Goal: Information Seeking & Learning: Understand process/instructions

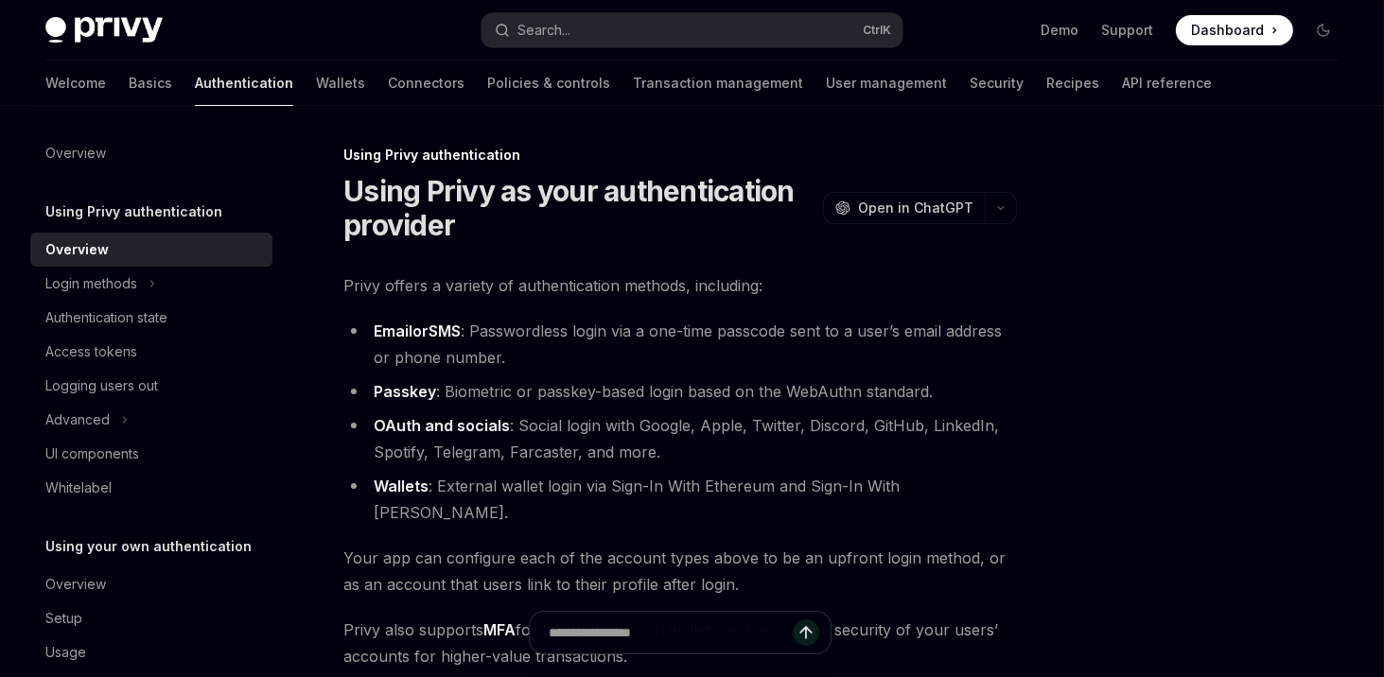
type textarea "*"
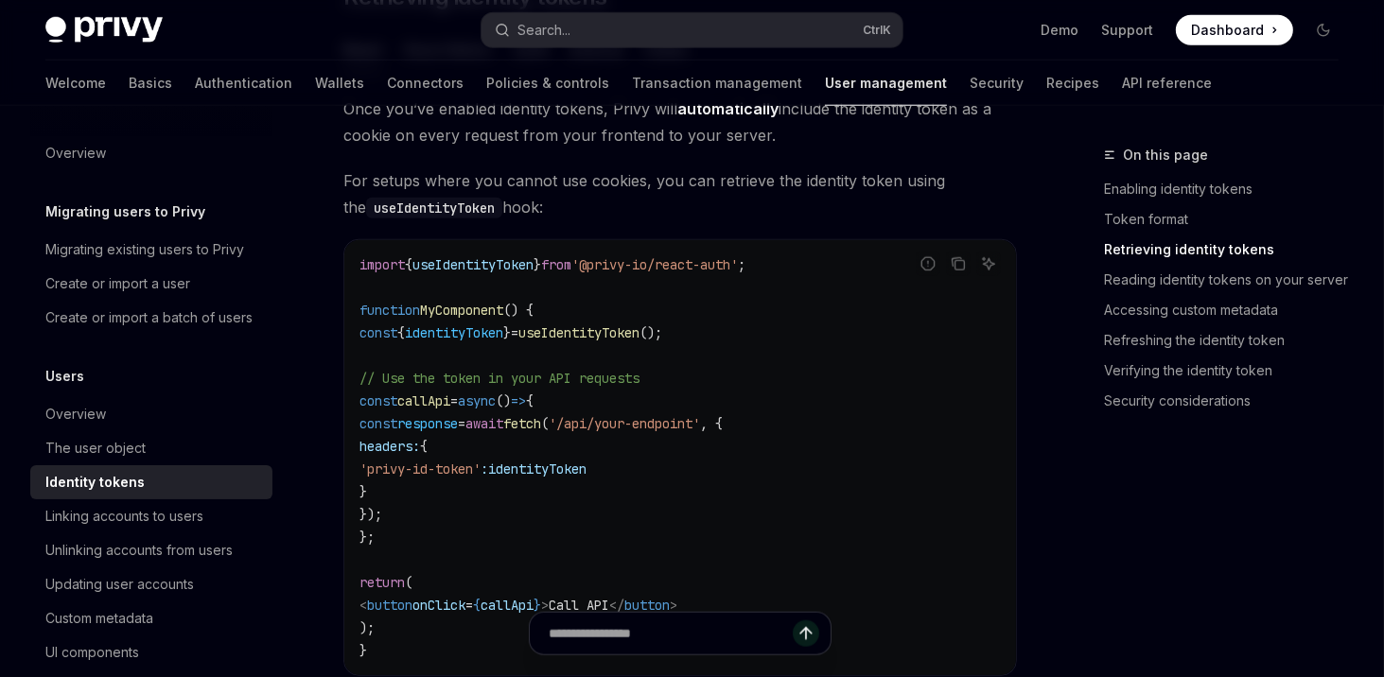
scroll to position [1808, 0]
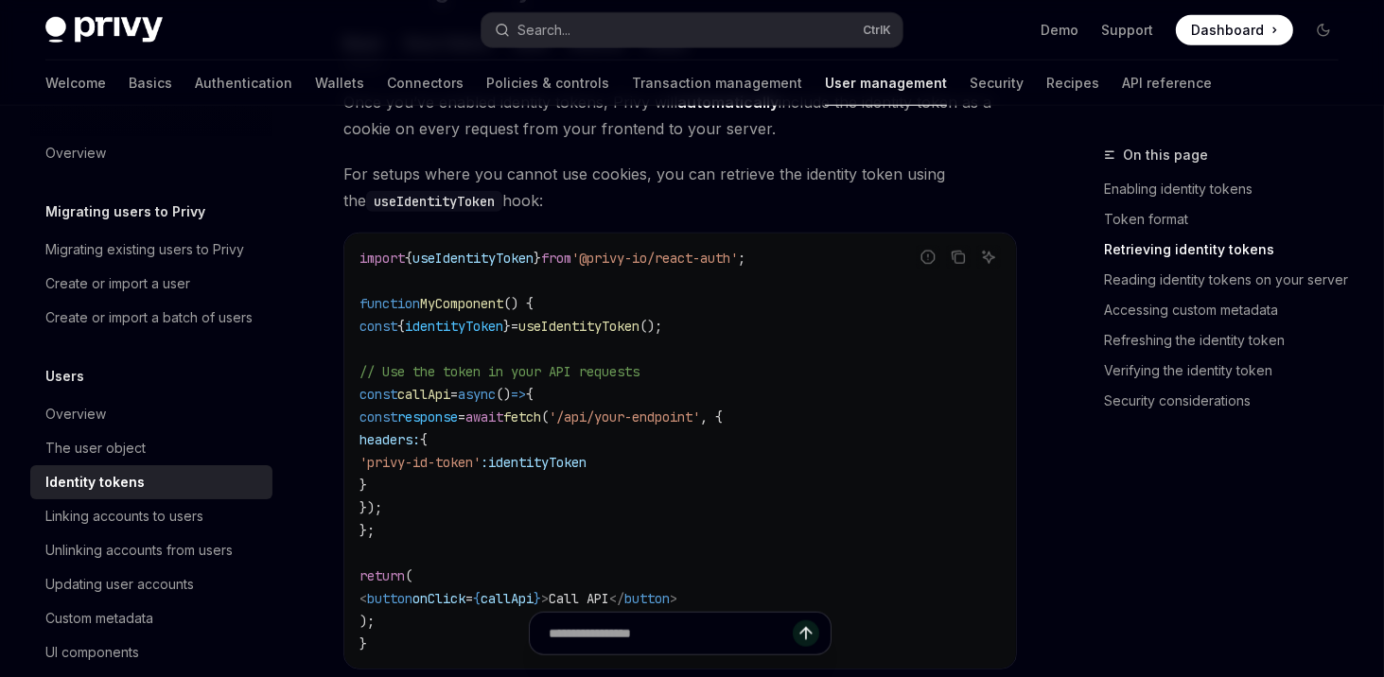
click at [577, 465] on span "identityToken" at bounding box center [537, 462] width 98 height 17
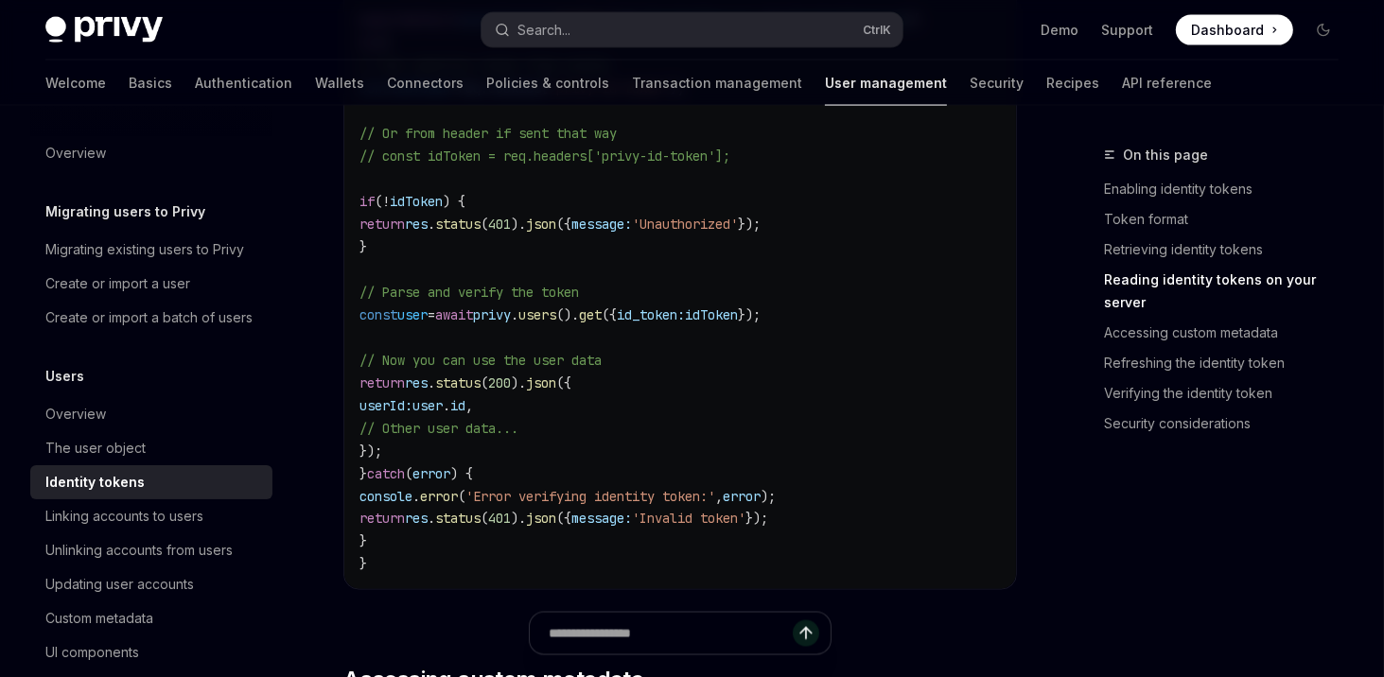
scroll to position [2943, 0]
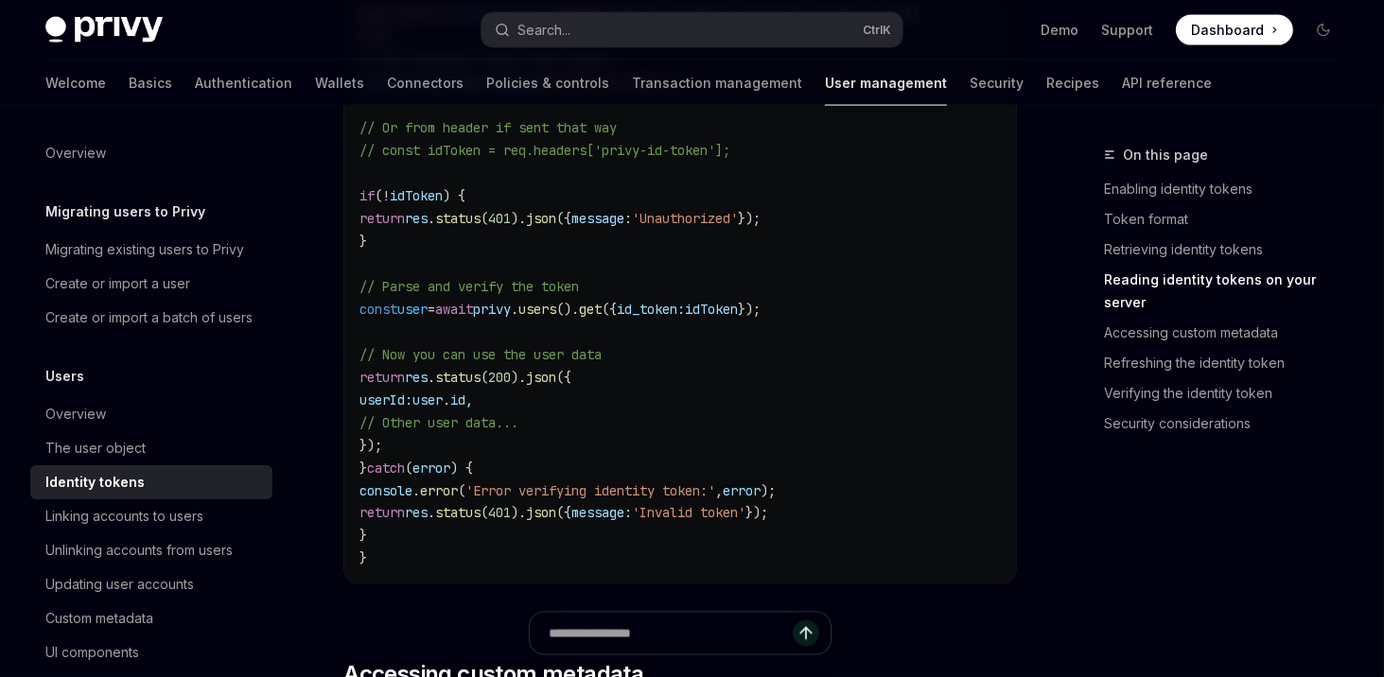
click at [738, 318] on span "idToken" at bounding box center [711, 309] width 53 height 17
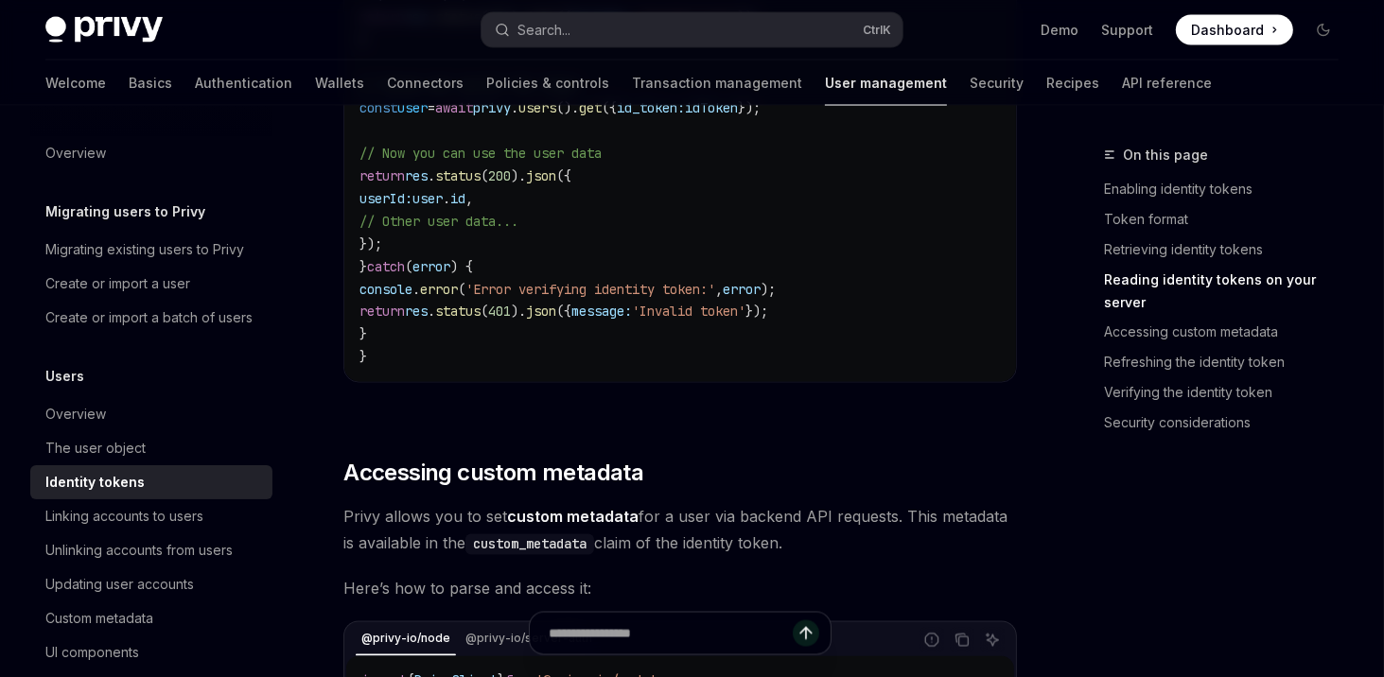
scroll to position [3170, 0]
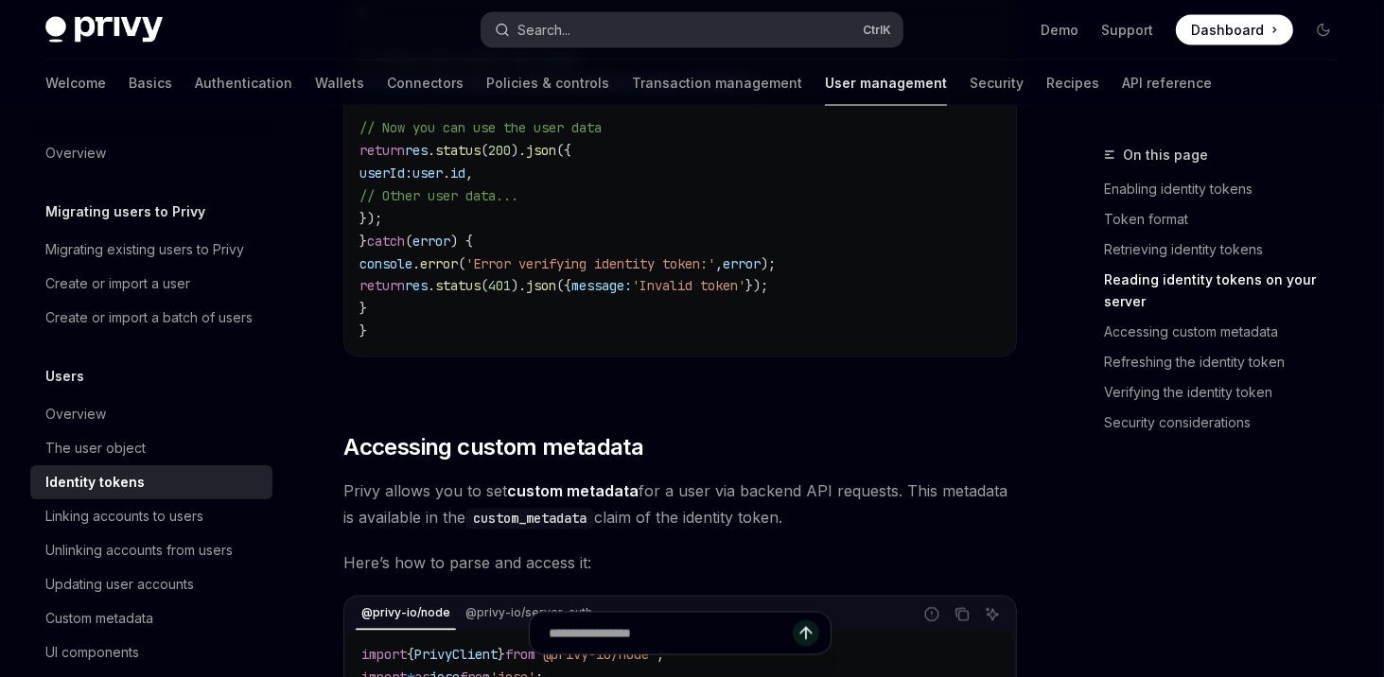
click at [707, 35] on button "Search... Ctrl K" at bounding box center [691, 30] width 421 height 34
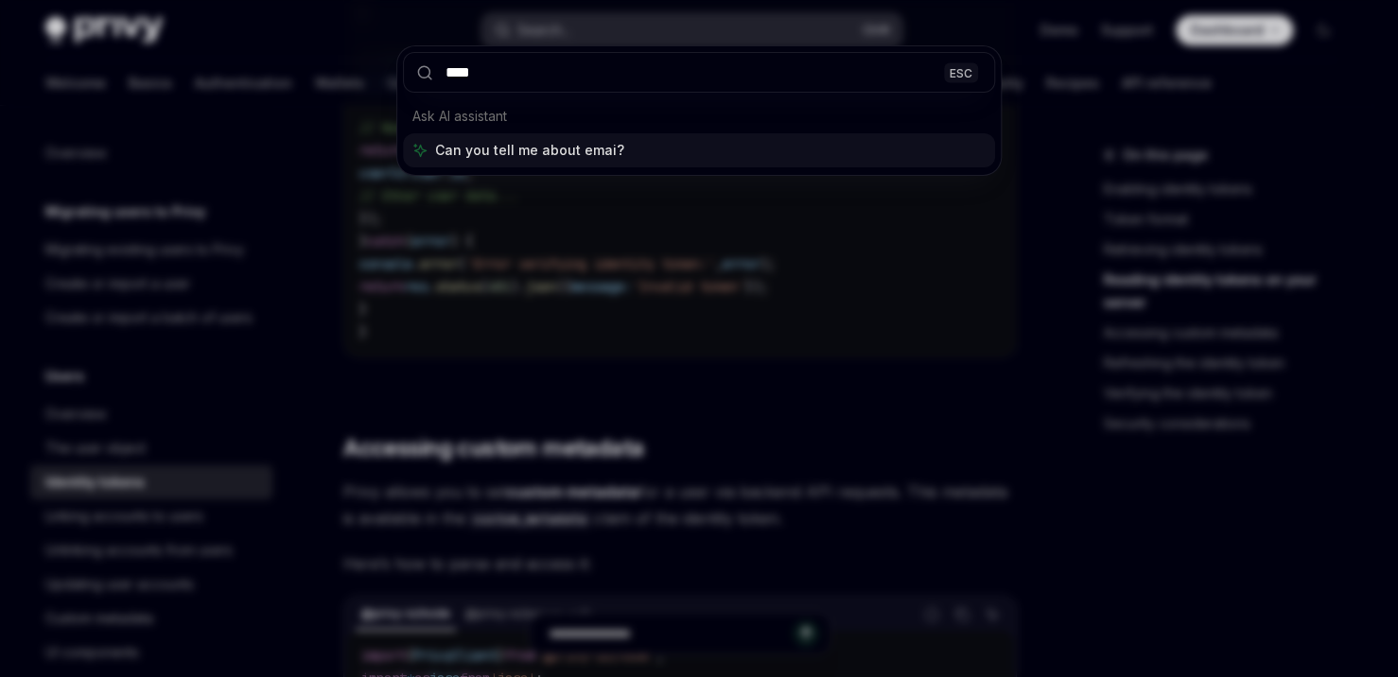
type input "*****"
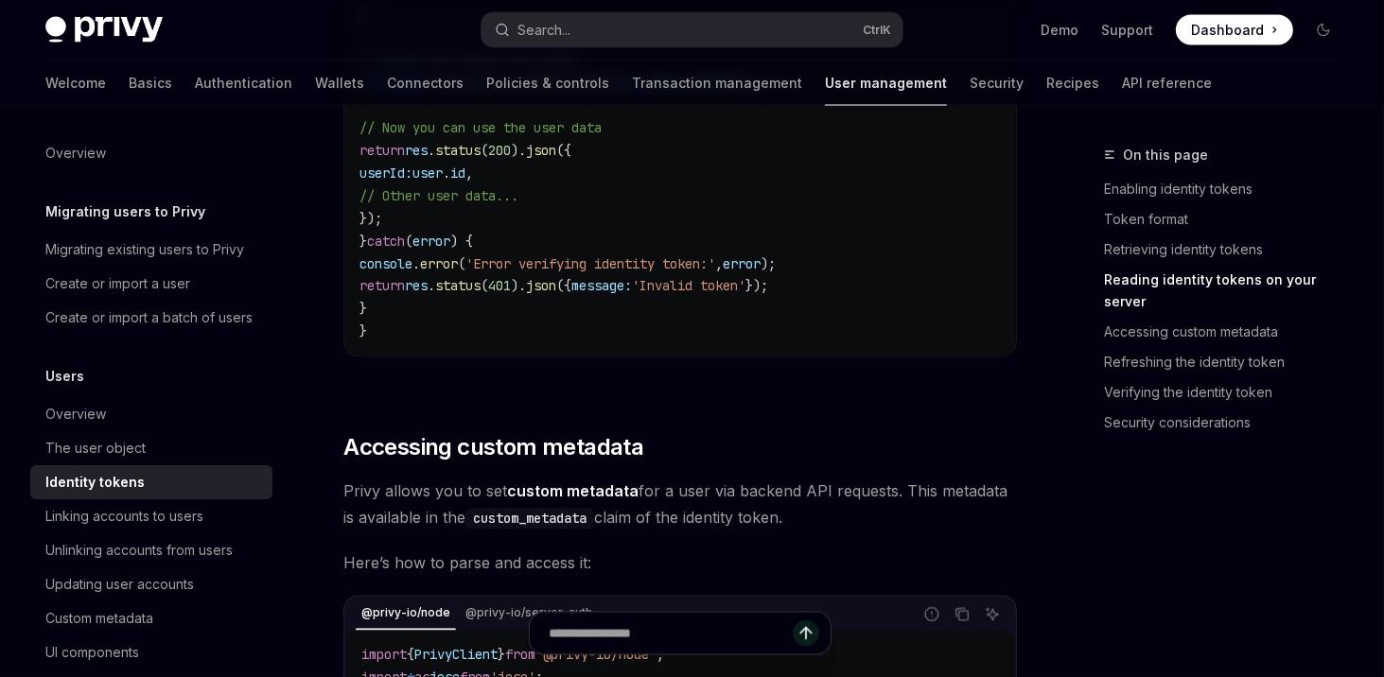
scroll to position [106, 0]
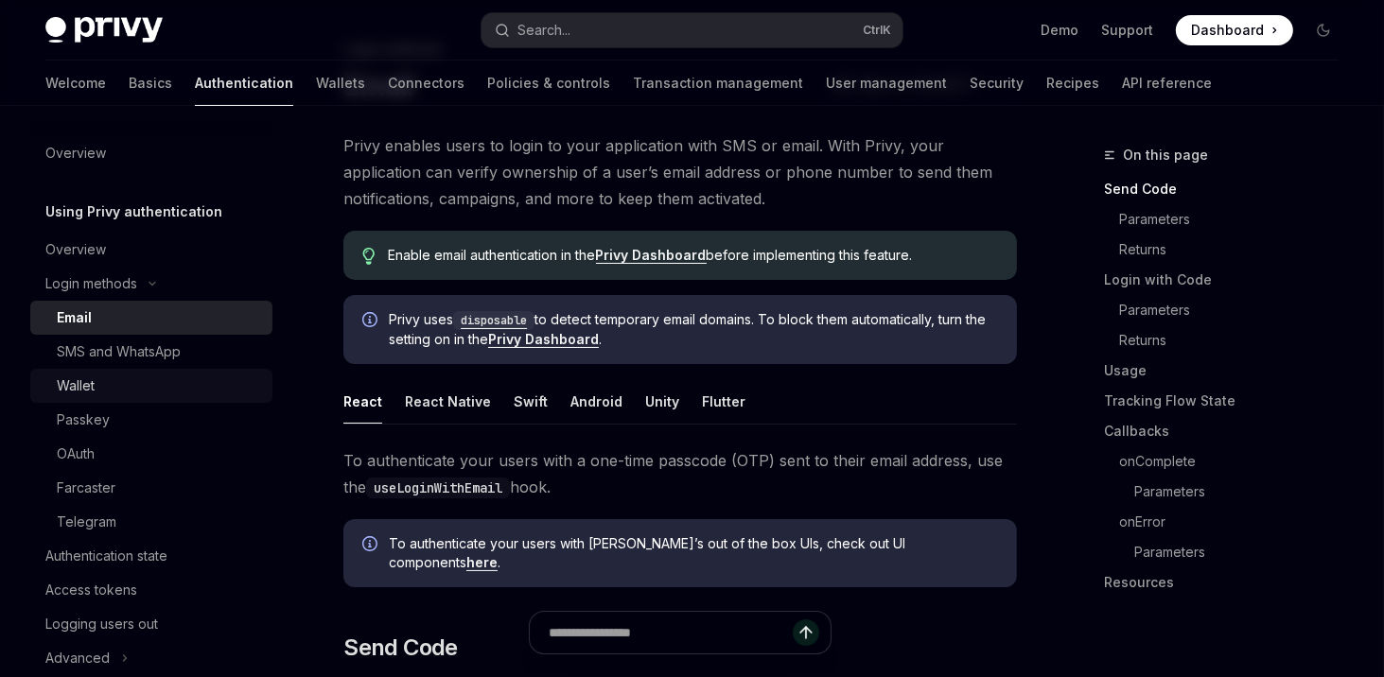
click at [186, 385] on div "Wallet" at bounding box center [159, 386] width 204 height 23
type textarea "*"
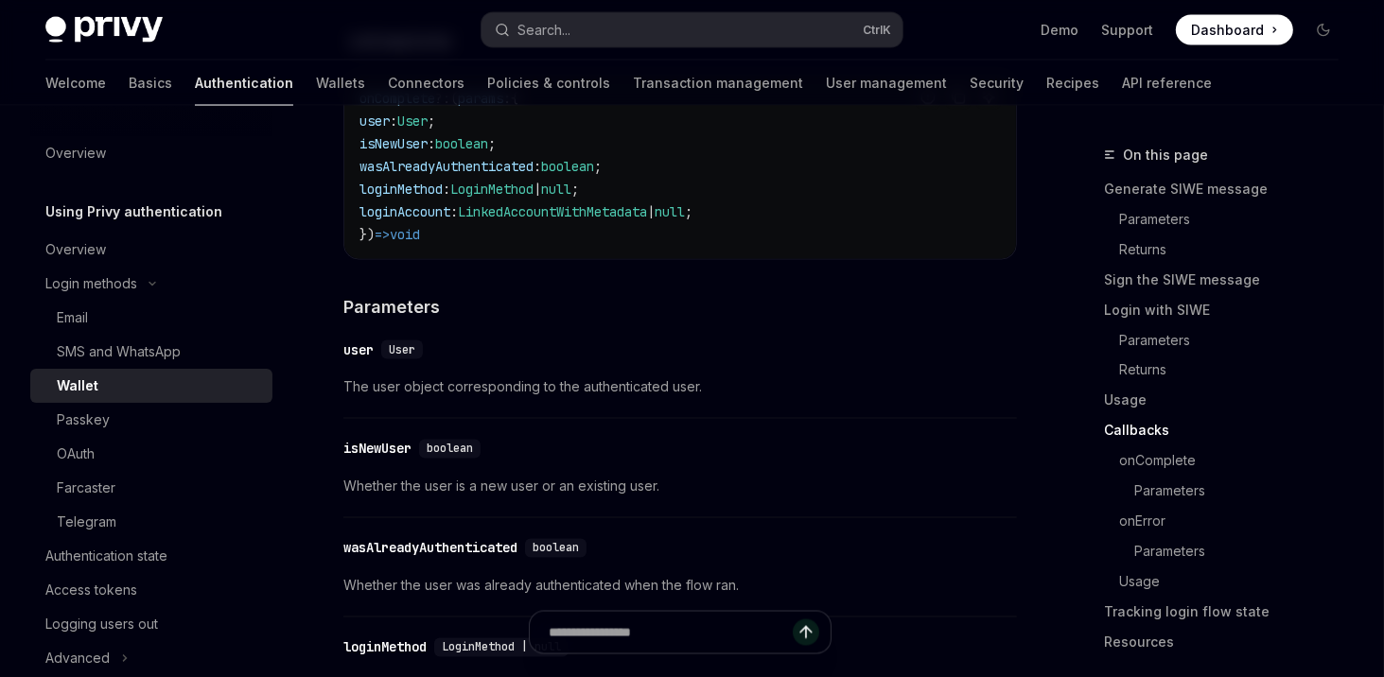
scroll to position [3170, 0]
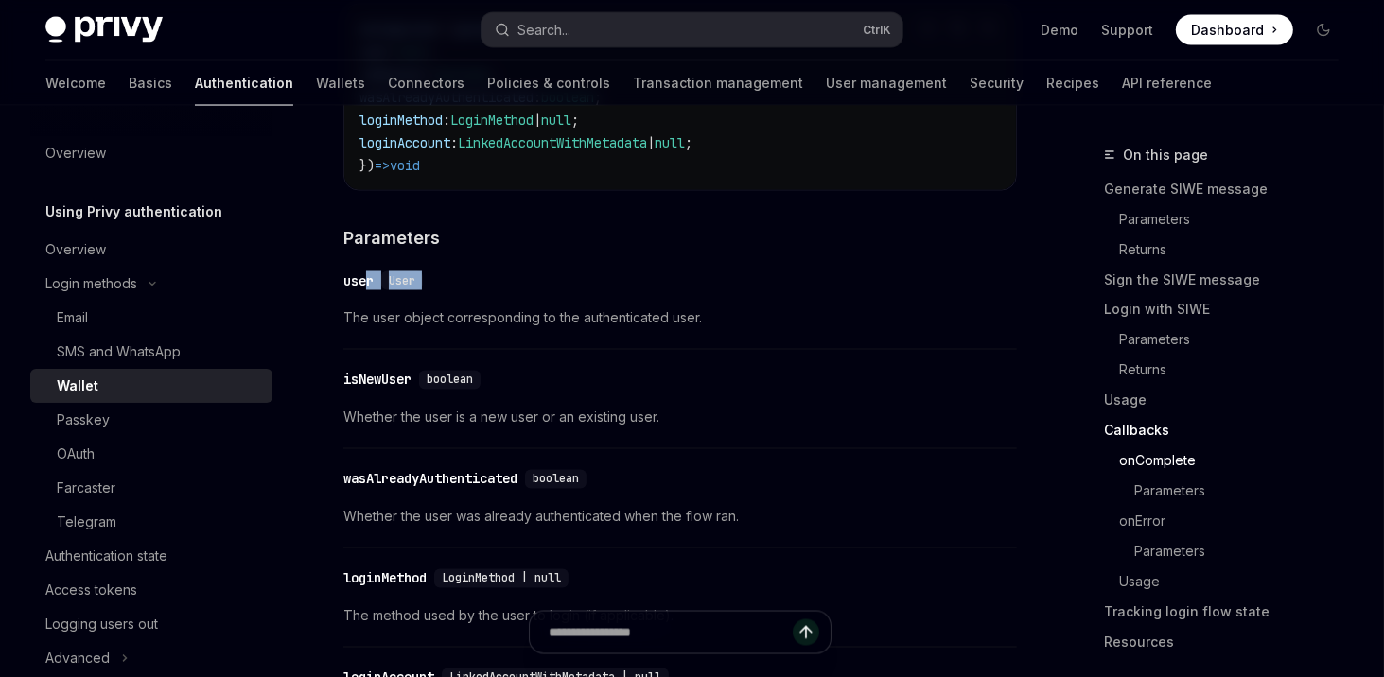
drag, startPoint x: 342, startPoint y: 306, endPoint x: 364, endPoint y: 292, distance: 25.5
click at [364, 290] on div "user" at bounding box center [358, 280] width 30 height 19
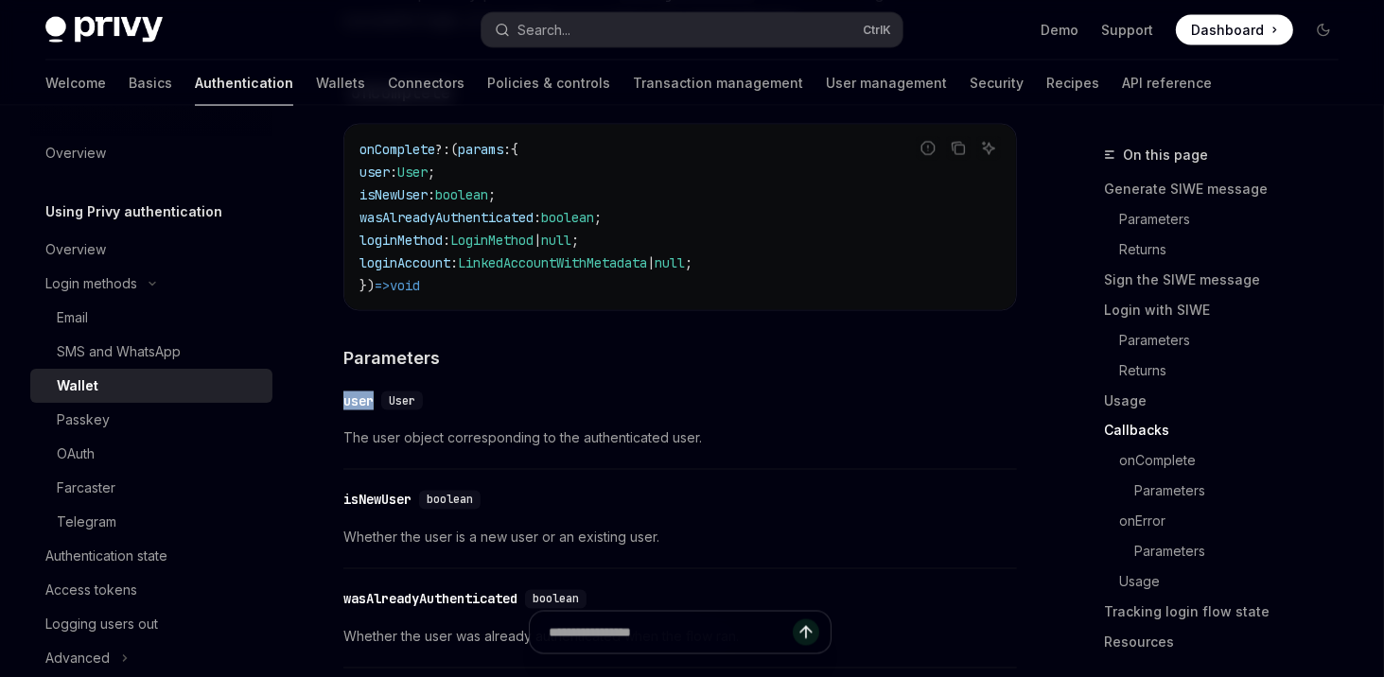
scroll to position [3236, 0]
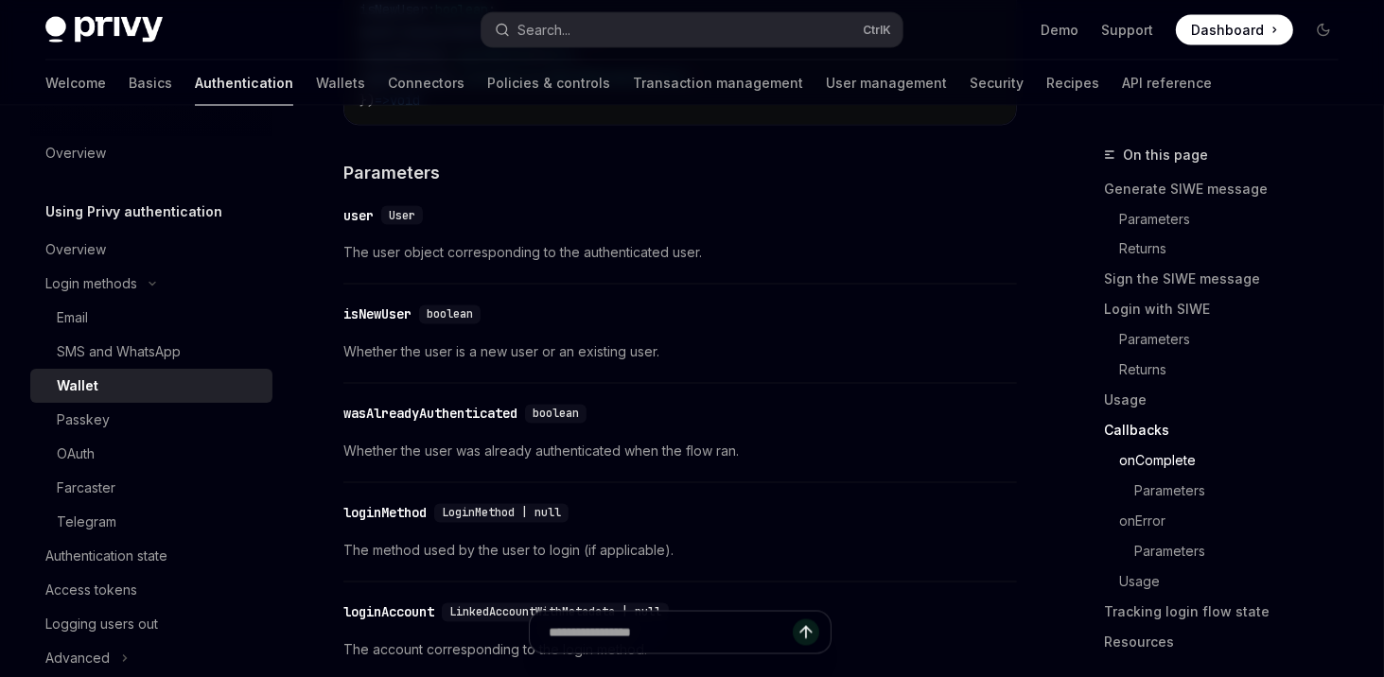
click at [367, 265] on span "The user object corresponding to the authenticated user." at bounding box center [679, 253] width 673 height 23
drag, startPoint x: 340, startPoint y: 336, endPoint x: 375, endPoint y: 317, distance: 39.8
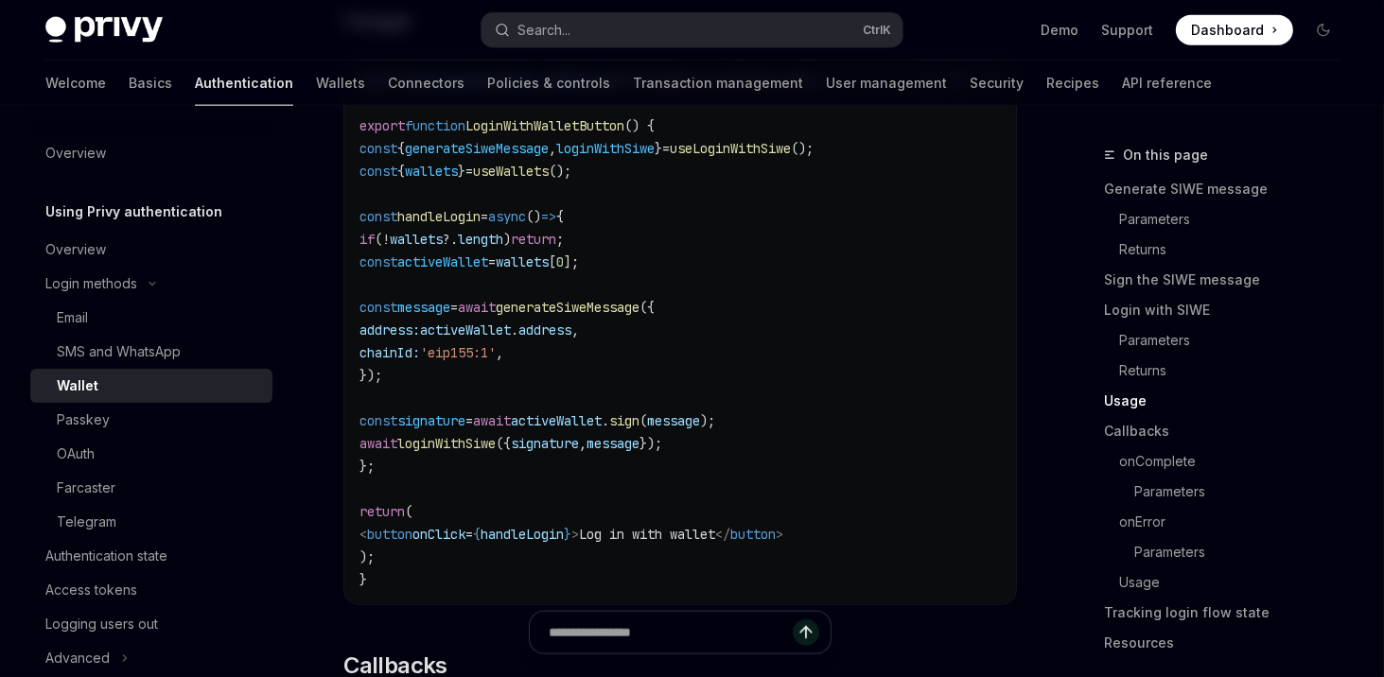
scroll to position [2266, 0]
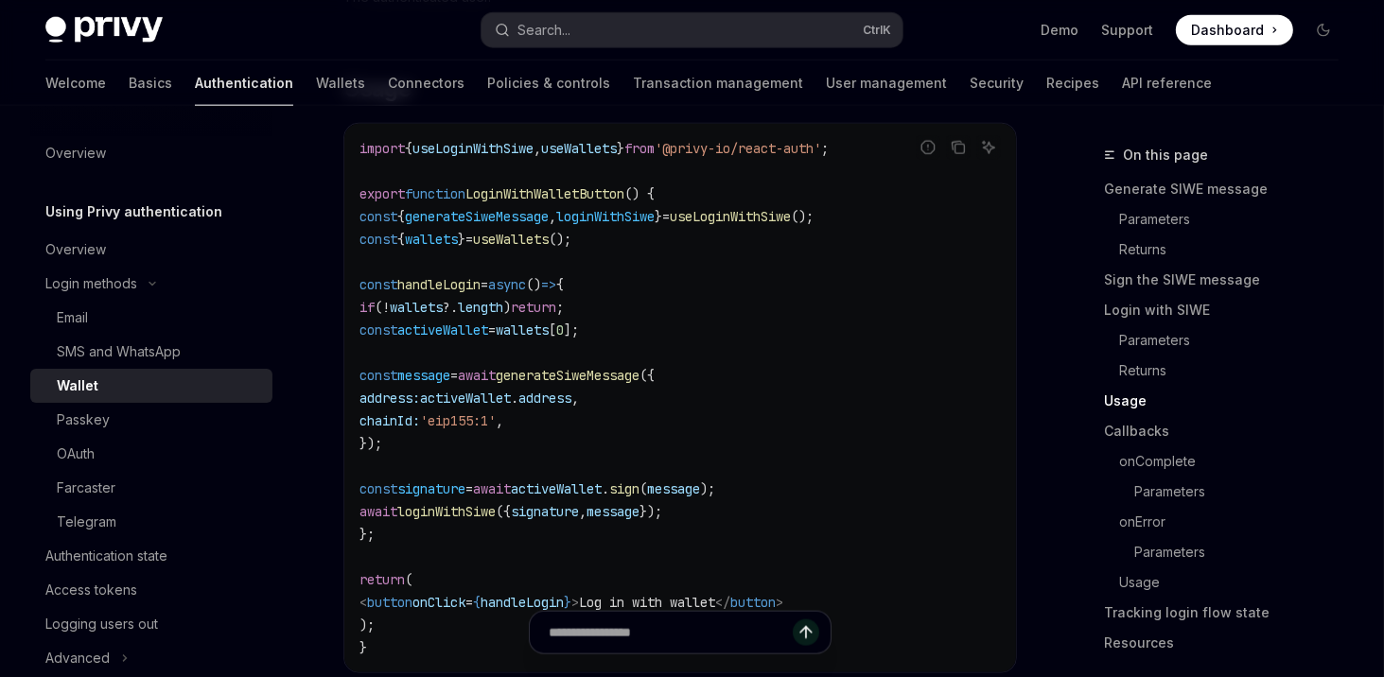
click at [492, 225] on span "generateSiweMessage" at bounding box center [477, 216] width 144 height 17
click at [655, 225] on span "loginWithSiwe" at bounding box center [605, 216] width 98 height 17
click at [781, 225] on span "useLoginWithSiwe" at bounding box center [730, 216] width 121 height 17
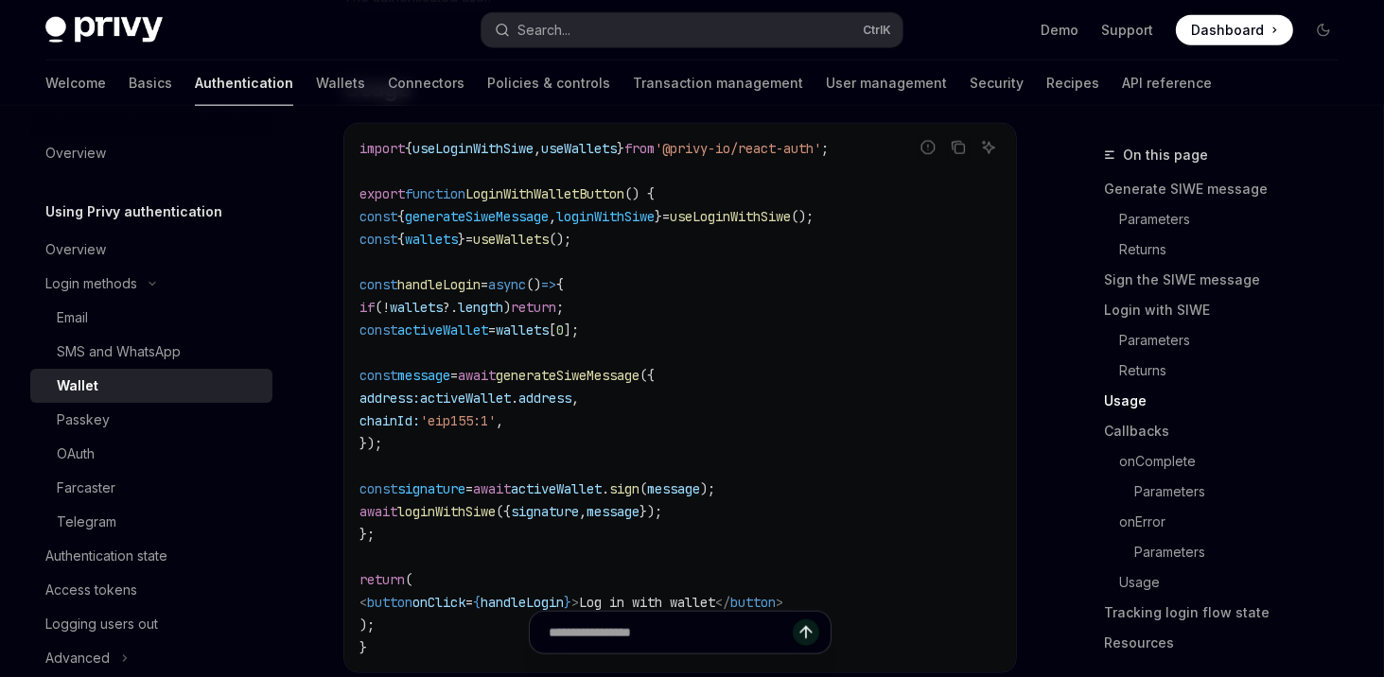
click at [781, 225] on span "useLoginWithSiwe" at bounding box center [730, 216] width 121 height 17
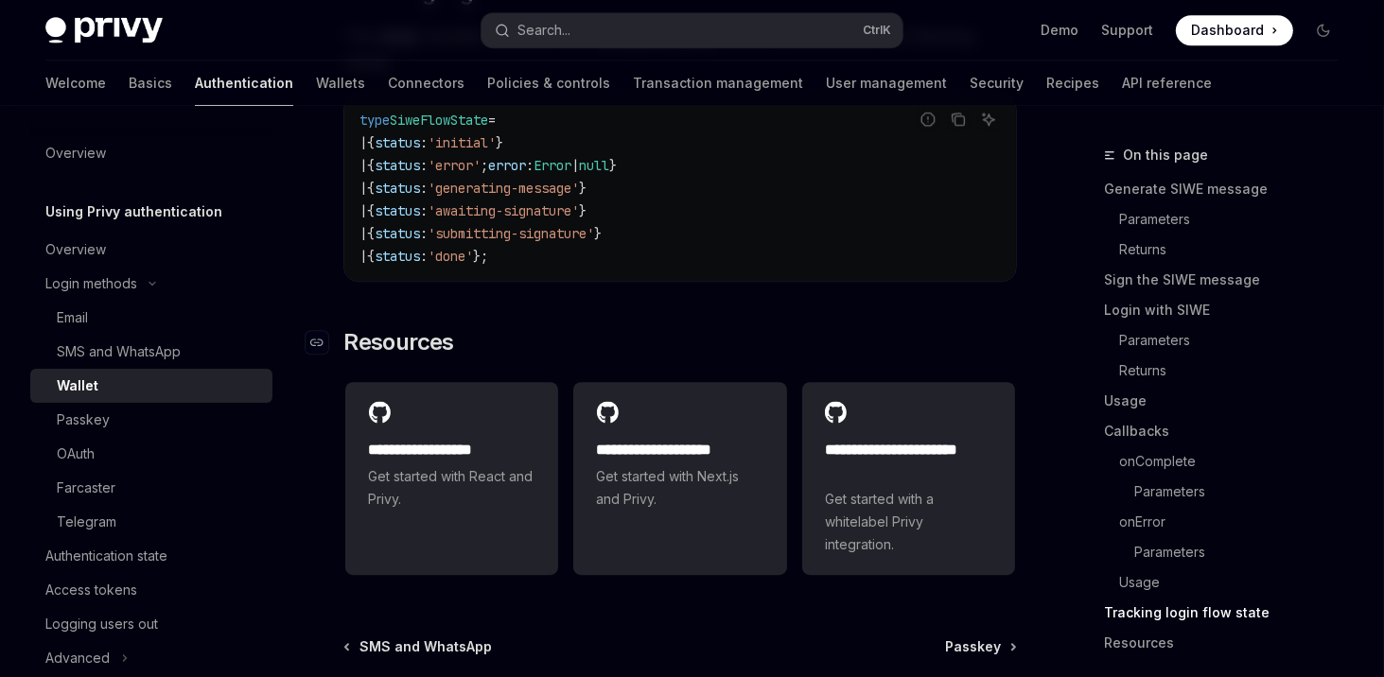
scroll to position [4877, 0]
